Goal: Task Accomplishment & Management: Manage account settings

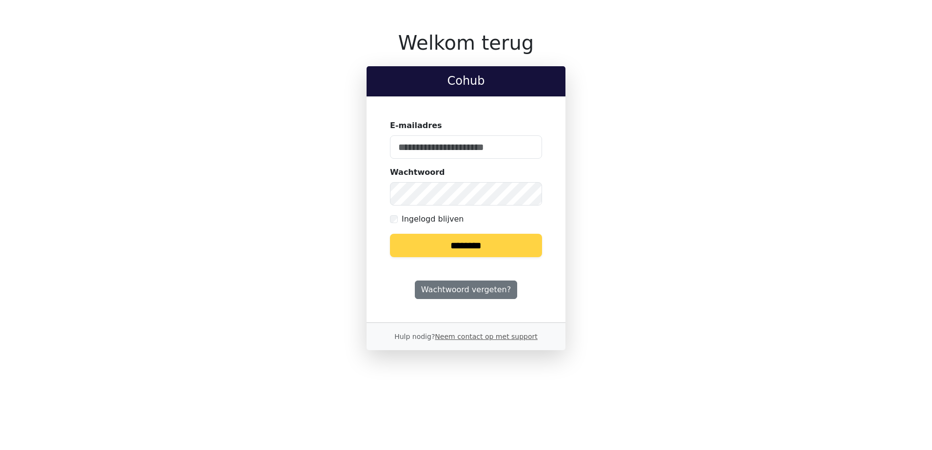
type input "**********"
click at [480, 251] on input "********" at bounding box center [466, 245] width 152 height 23
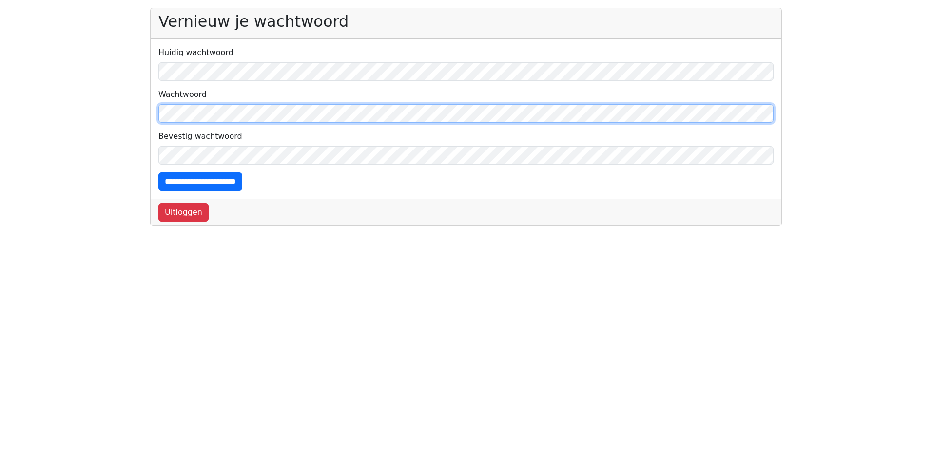
click at [128, 114] on body "**********" at bounding box center [466, 117] width 932 height 218
click at [136, 109] on body "**********" at bounding box center [466, 117] width 932 height 218
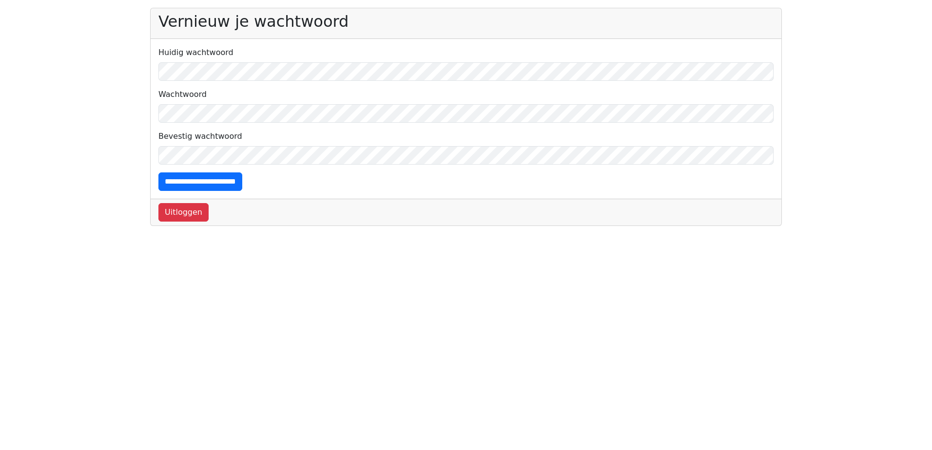
click at [159, 226] on html "**********" at bounding box center [466, 113] width 932 height 226
click at [242, 181] on input "**********" at bounding box center [200, 182] width 84 height 19
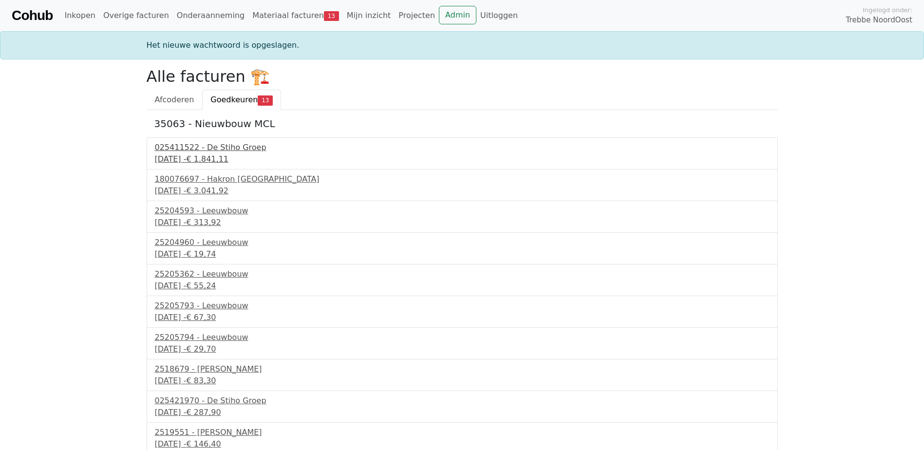
click at [245, 150] on div "025411522 - De Stiho Groep" at bounding box center [462, 148] width 615 height 12
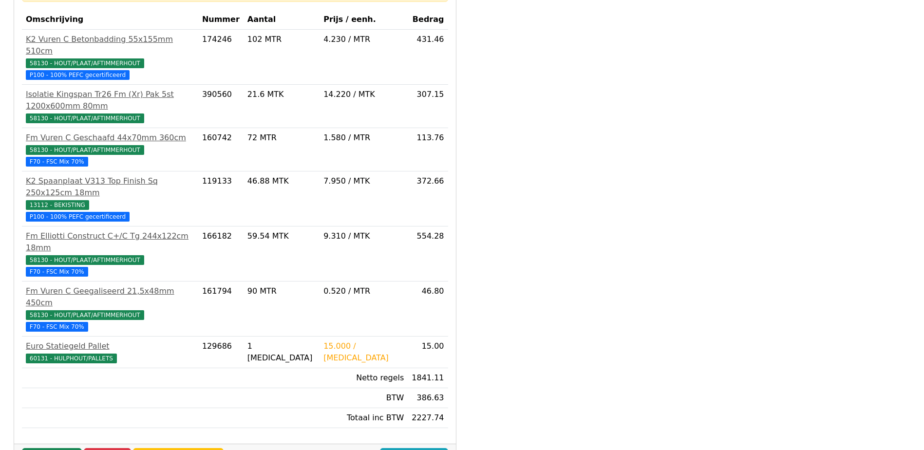
scroll to position [272, 0]
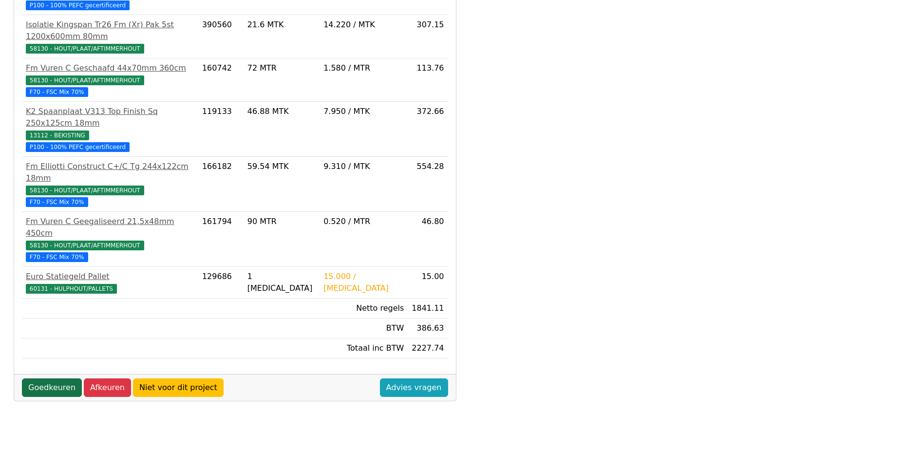
click at [64, 379] on link "Goedkeuren" at bounding box center [52, 388] width 60 height 19
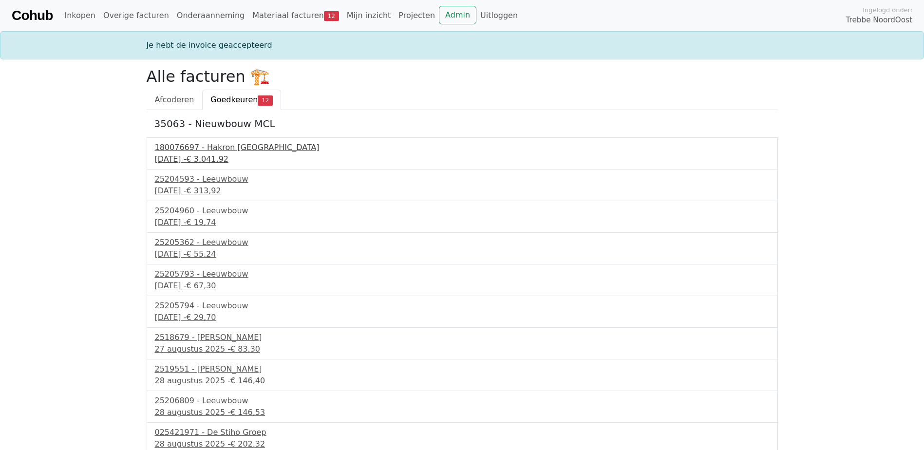
click at [218, 152] on div "180076697 - Hakron [GEOGRAPHIC_DATA]" at bounding box center [462, 148] width 615 height 12
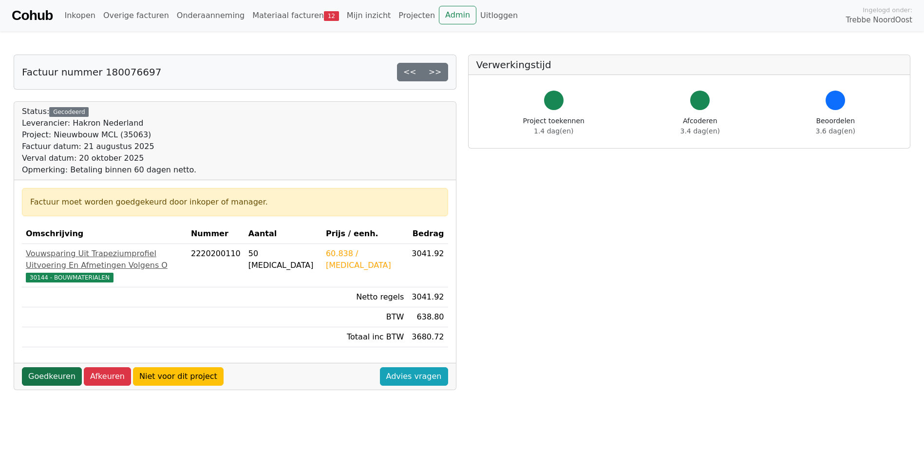
click at [58, 385] on link "Goedkeuren" at bounding box center [52, 376] width 60 height 19
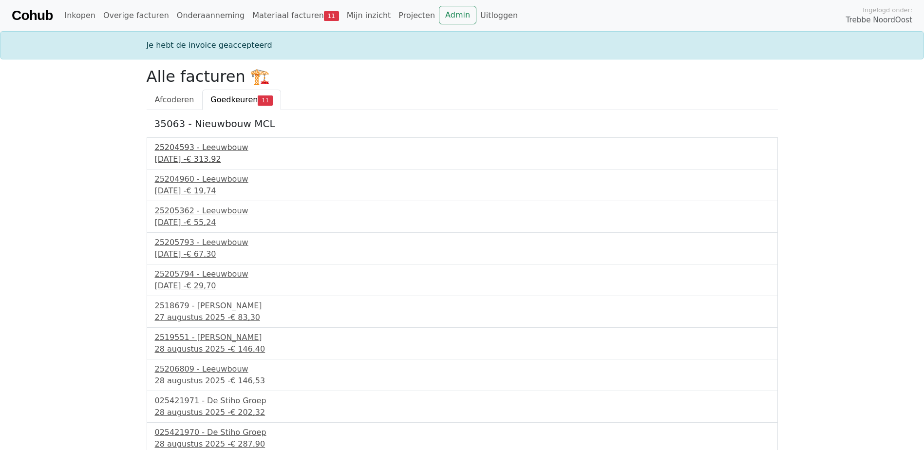
click at [229, 146] on div "25204593 - Leeuwbouw" at bounding box center [462, 148] width 615 height 12
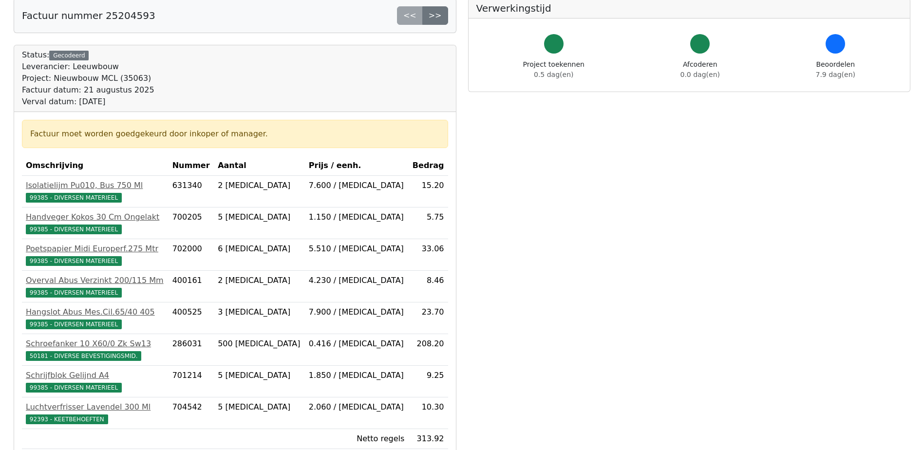
scroll to position [146, 0]
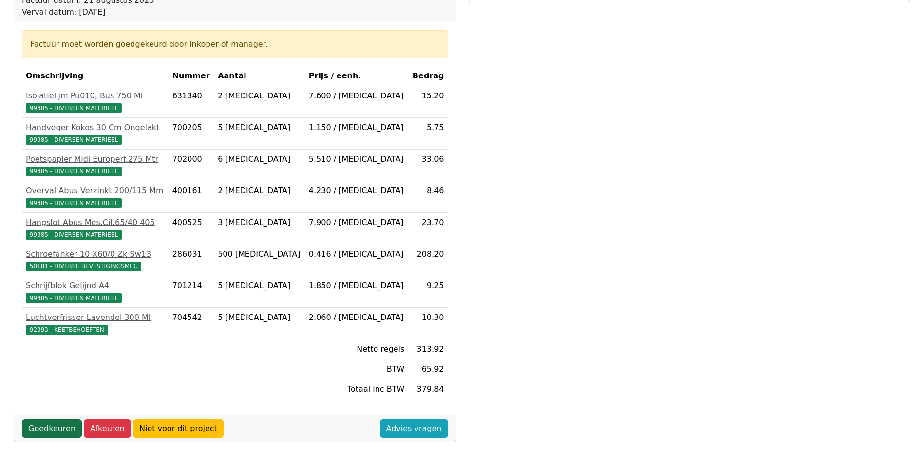
click at [58, 427] on link "Goedkeuren" at bounding box center [52, 429] width 60 height 19
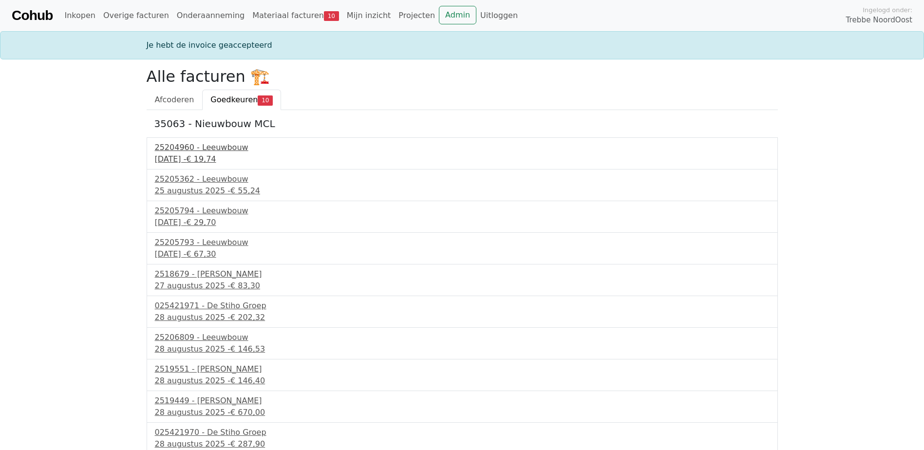
click at [217, 150] on div "25204960 - Leeuwbouw" at bounding box center [462, 148] width 615 height 12
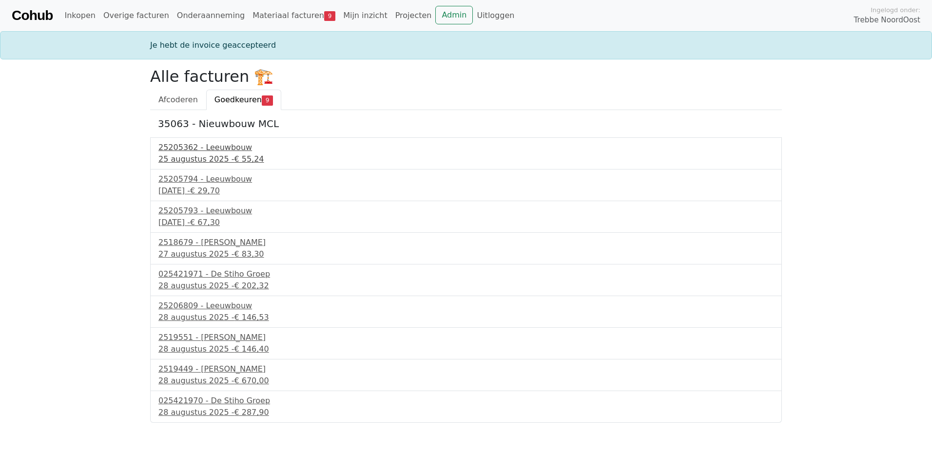
click at [221, 148] on div "25205362 - Leeuwbouw" at bounding box center [465, 148] width 615 height 12
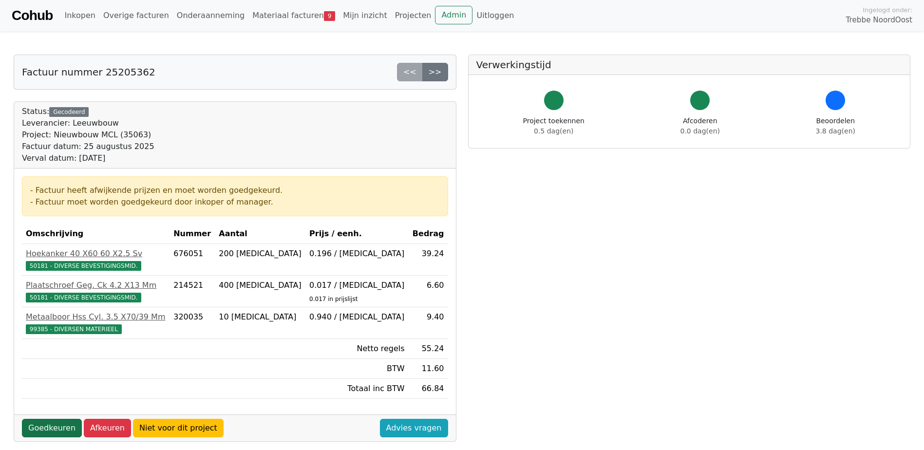
click at [45, 425] on link "Goedkeuren" at bounding box center [52, 428] width 60 height 19
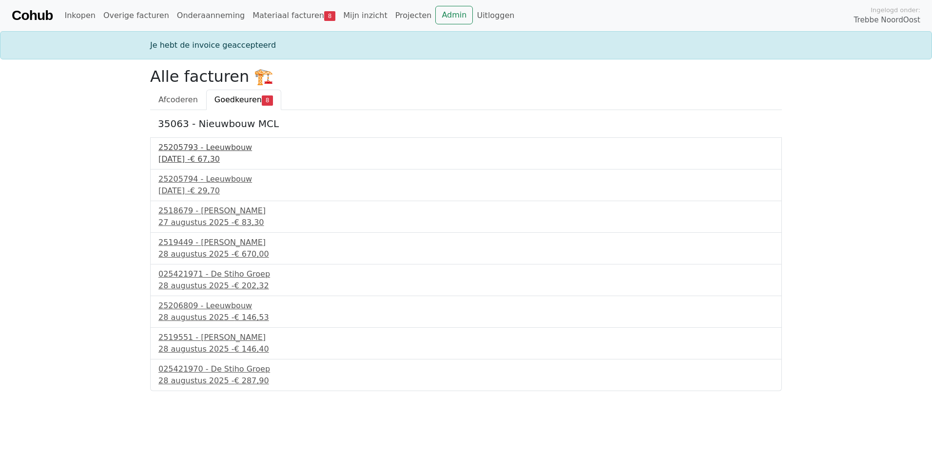
click at [211, 148] on div "25205793 - Leeuwbouw" at bounding box center [465, 148] width 615 height 12
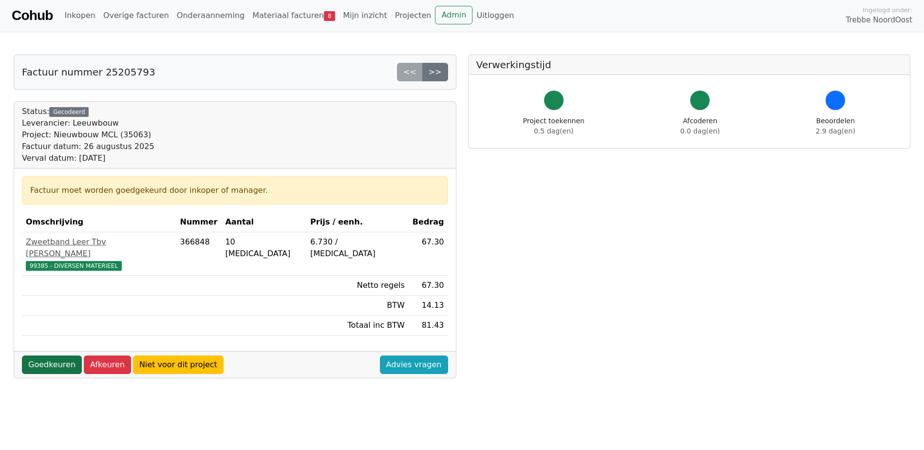
click at [53, 356] on link "Goedkeuren" at bounding box center [52, 365] width 60 height 19
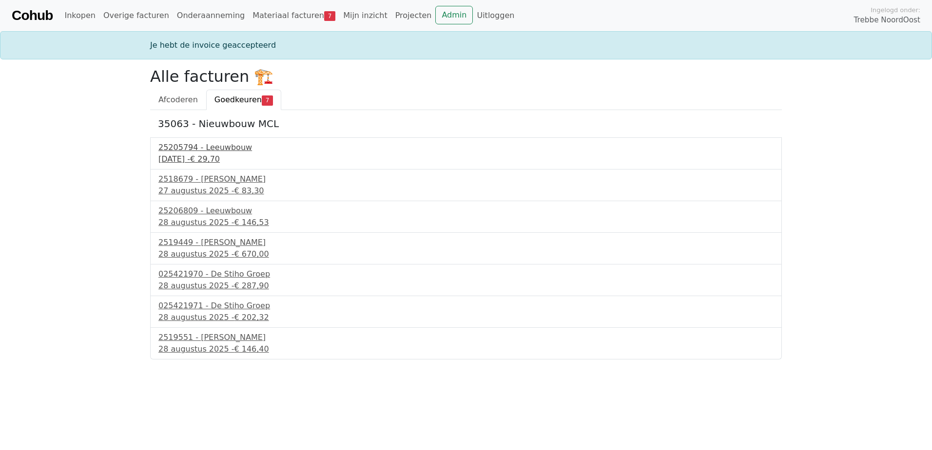
click at [205, 148] on div "25205794 - Leeuwbouw" at bounding box center [465, 148] width 615 height 12
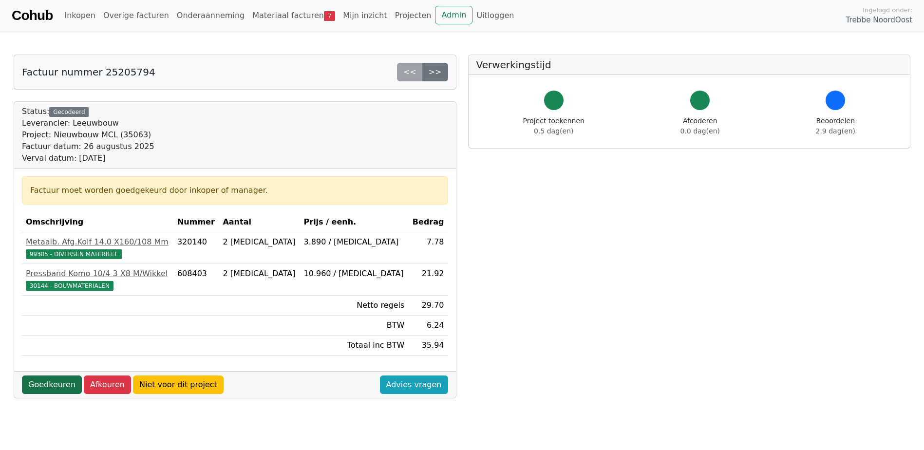
click at [49, 380] on link "Goedkeuren" at bounding box center [52, 385] width 60 height 19
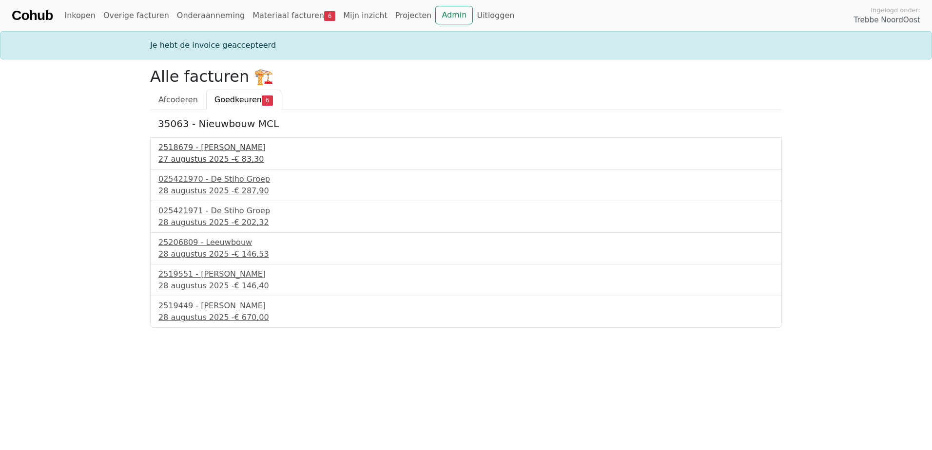
click at [219, 151] on div "2518679 - [PERSON_NAME]" at bounding box center [465, 148] width 615 height 12
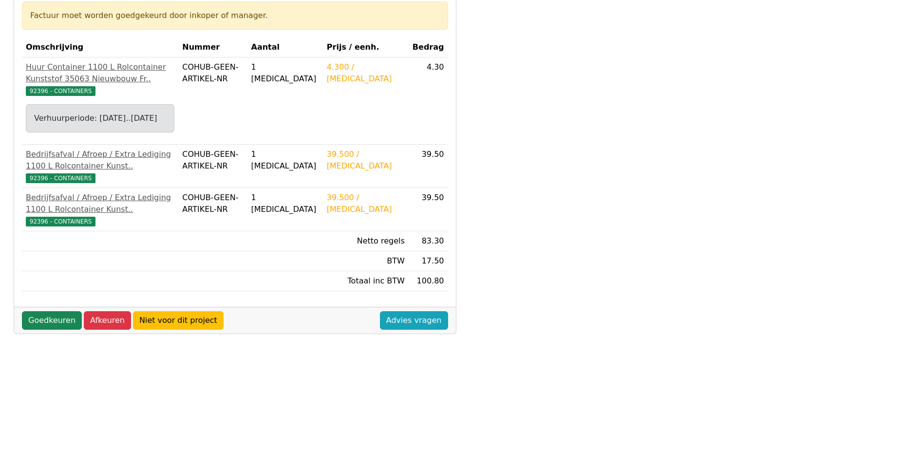
scroll to position [195, 0]
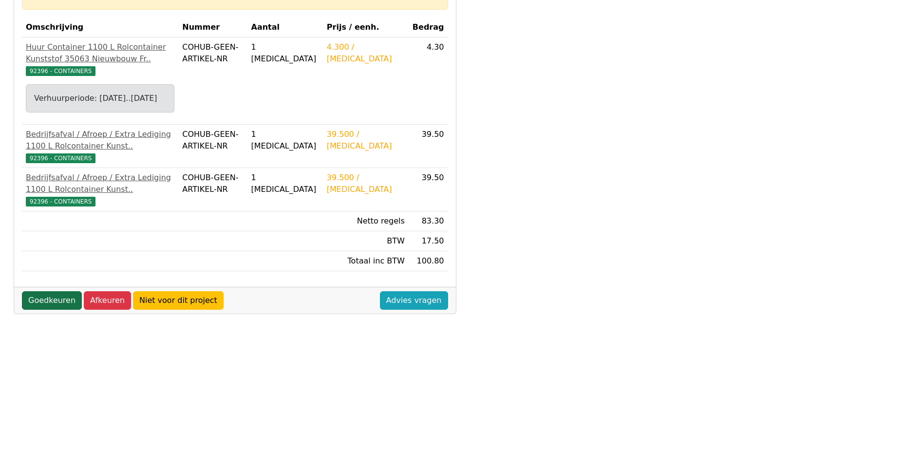
click at [55, 310] on link "Goedkeuren" at bounding box center [52, 300] width 60 height 19
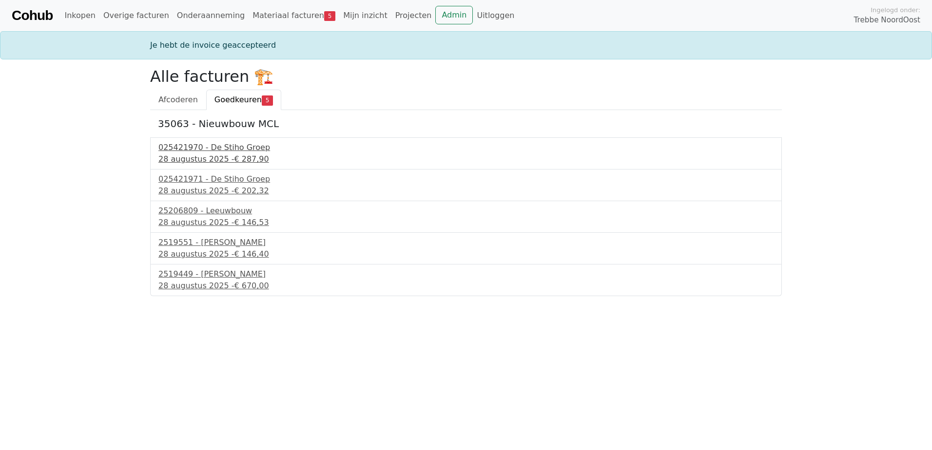
click at [215, 152] on div "025421970 - De Stiho Groep" at bounding box center [465, 148] width 615 height 12
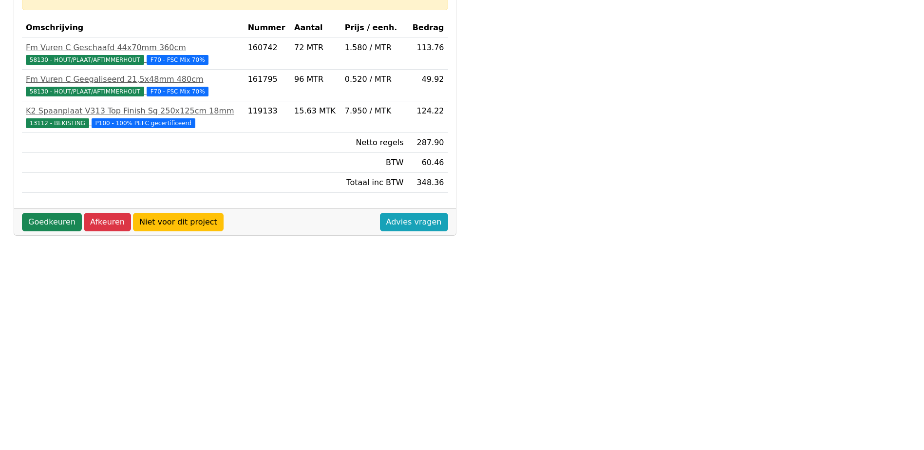
scroll to position [195, 0]
click at [58, 218] on link "Goedkeuren" at bounding box center [52, 221] width 60 height 19
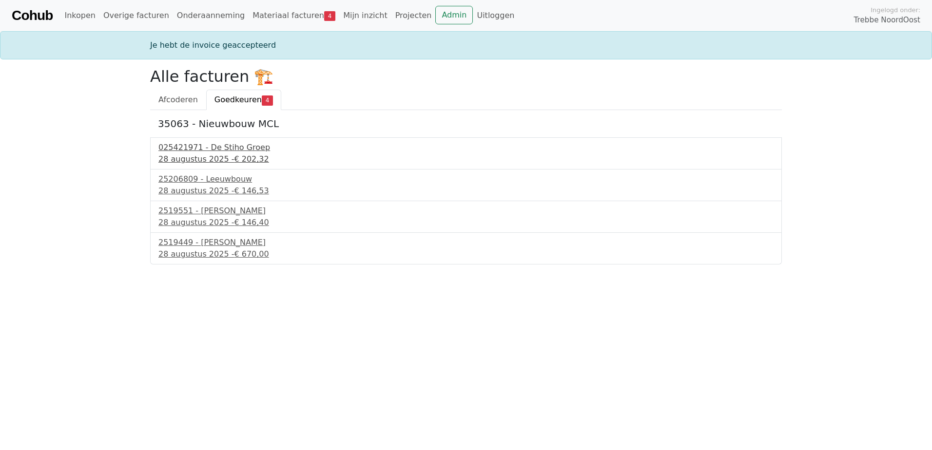
click at [245, 152] on div "025421971 - De Stiho Groep" at bounding box center [465, 148] width 615 height 12
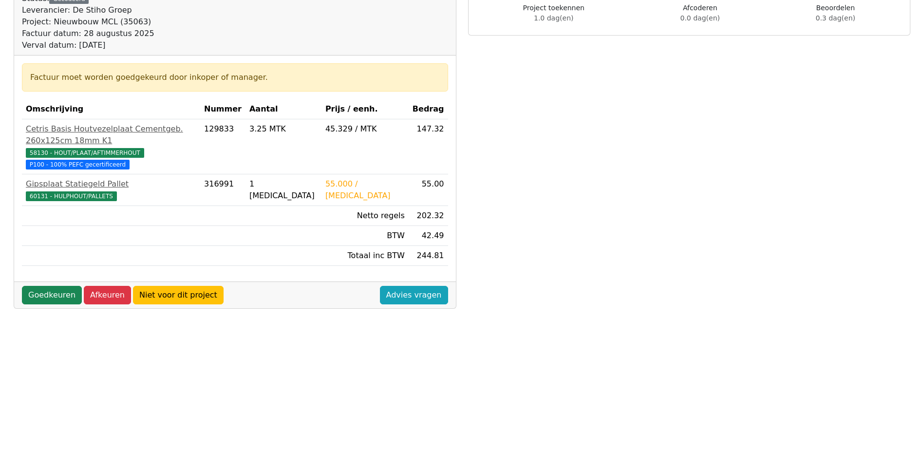
scroll to position [146, 0]
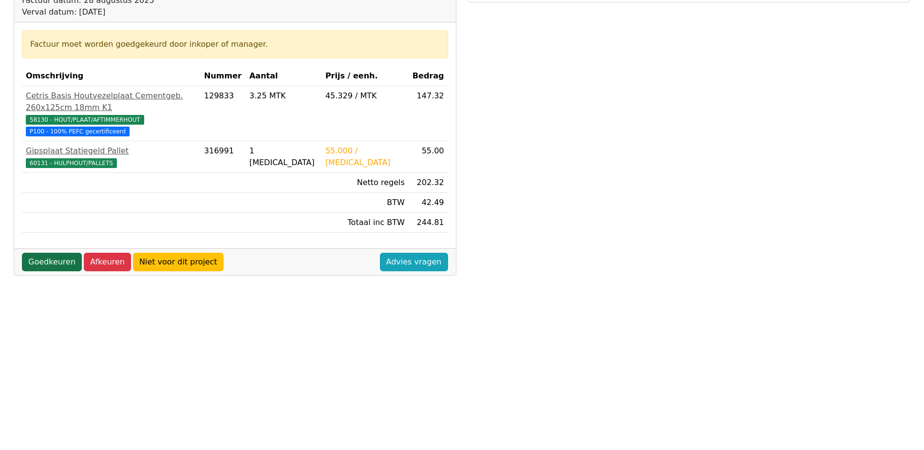
click at [55, 253] on link "Goedkeuren" at bounding box center [52, 262] width 60 height 19
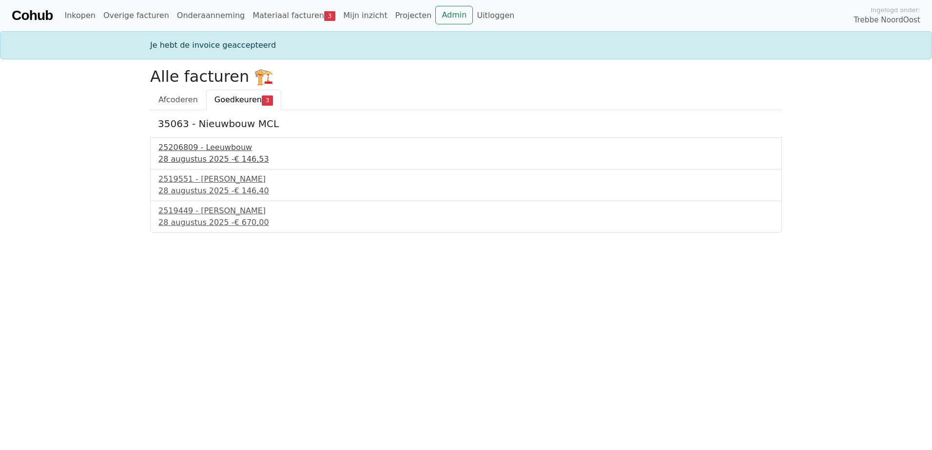
click at [217, 152] on div "25206809 - Leeuwbouw" at bounding box center [465, 148] width 615 height 12
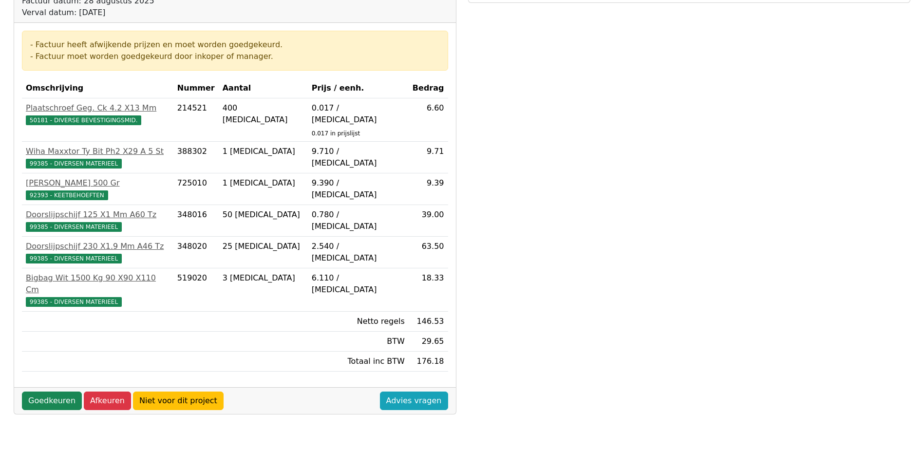
scroll to position [195, 0]
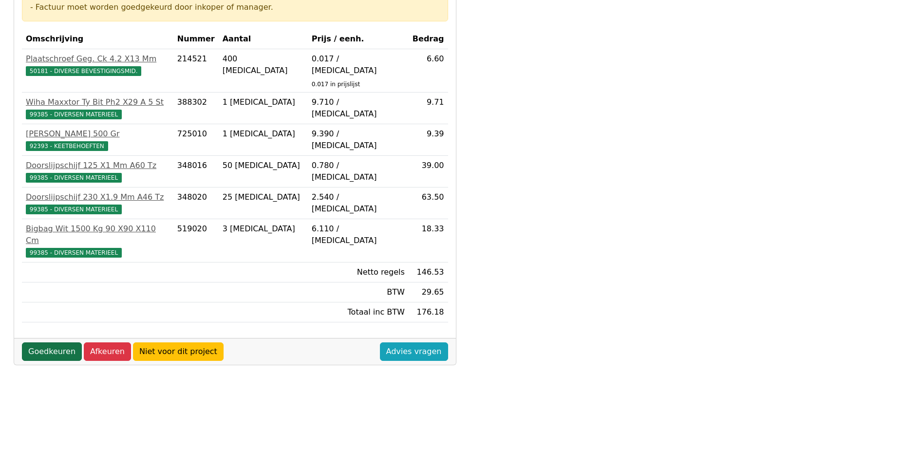
click at [46, 343] on link "Goedkeuren" at bounding box center [52, 352] width 60 height 19
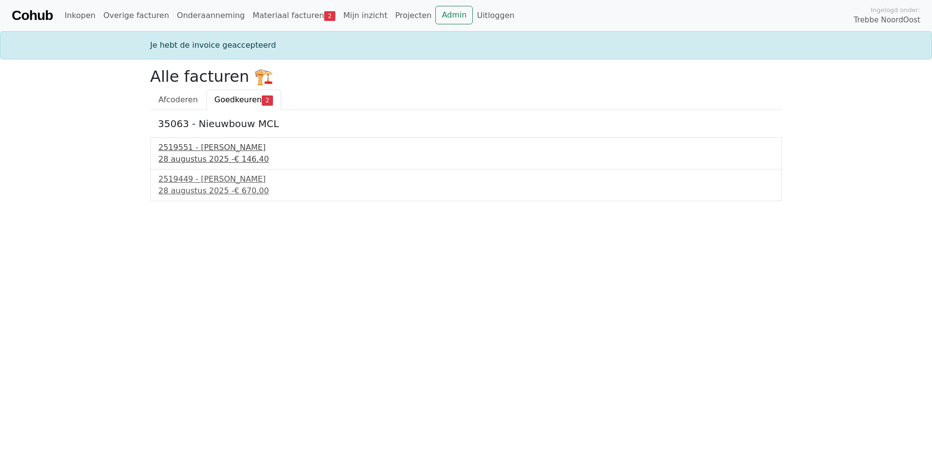
click at [204, 150] on div "2519551 - [PERSON_NAME]" at bounding box center [465, 148] width 615 height 12
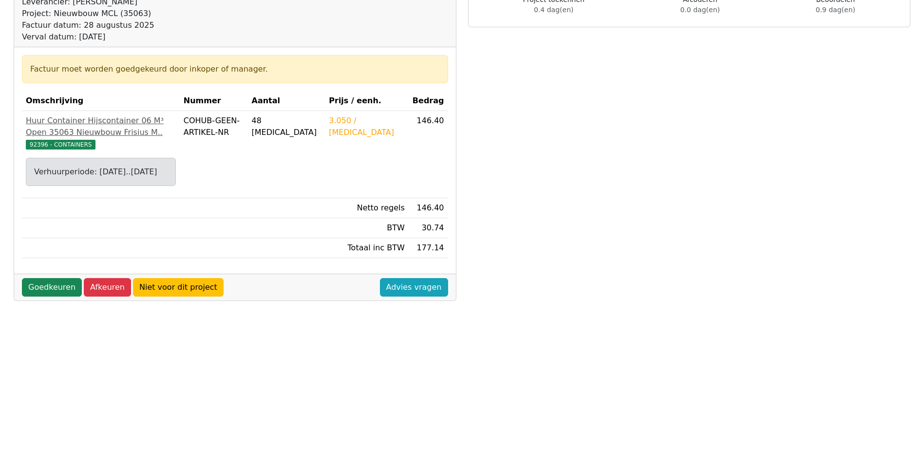
scroll to position [146, 0]
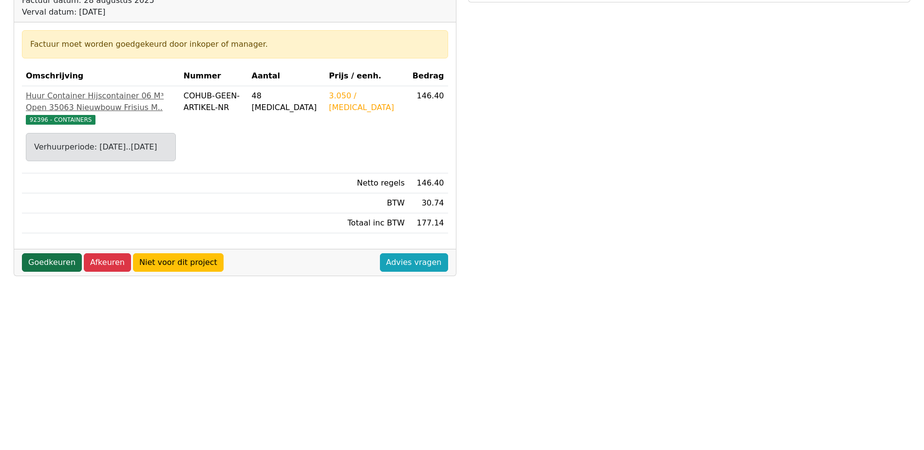
click at [37, 268] on link "Goedkeuren" at bounding box center [52, 262] width 60 height 19
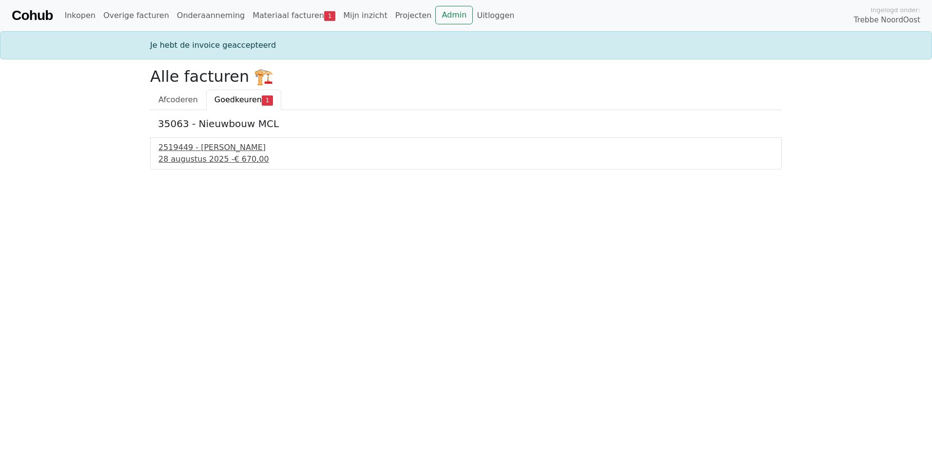
click at [207, 150] on div "2519449 - [PERSON_NAME]" at bounding box center [465, 148] width 615 height 12
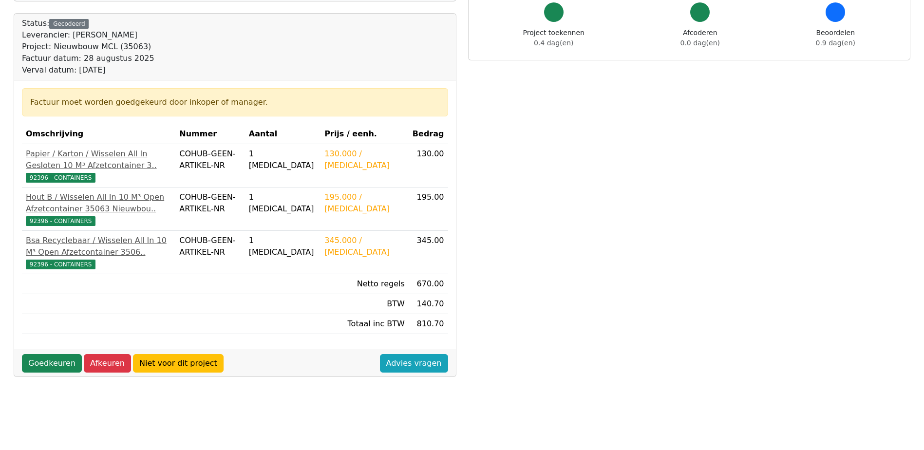
scroll to position [146, 0]
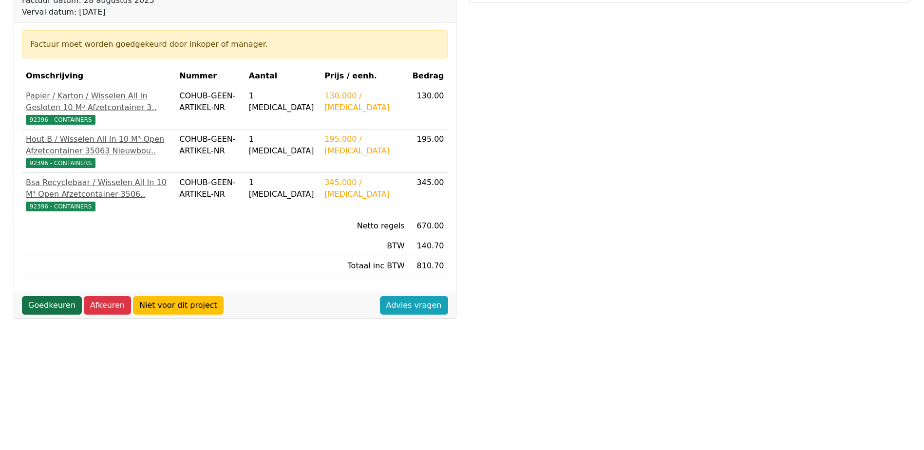
click at [64, 315] on link "Goedkeuren" at bounding box center [52, 305] width 60 height 19
